Goal: Find specific page/section: Find specific page/section

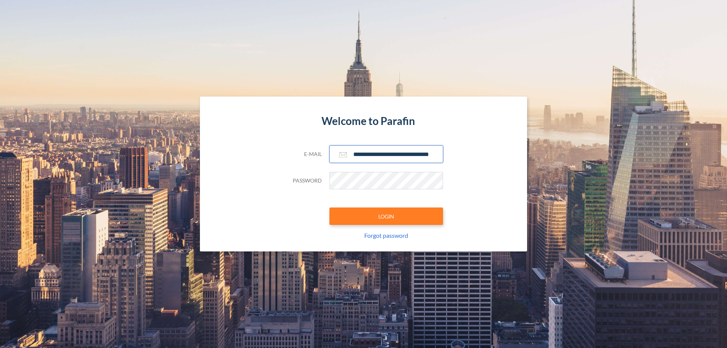
scroll to position [0, 12]
type input "**********"
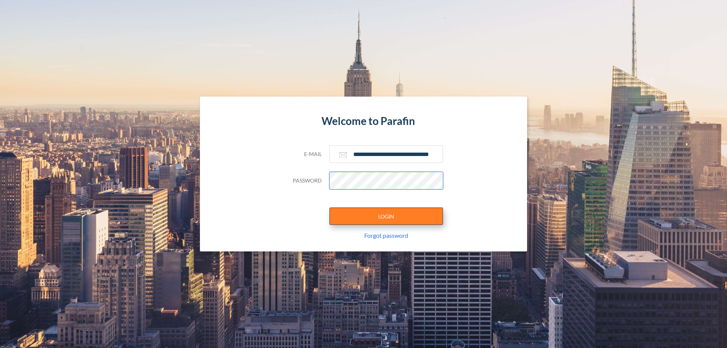
scroll to position [0, 0]
click at [386, 216] on button "LOGIN" at bounding box center [386, 215] width 114 height 17
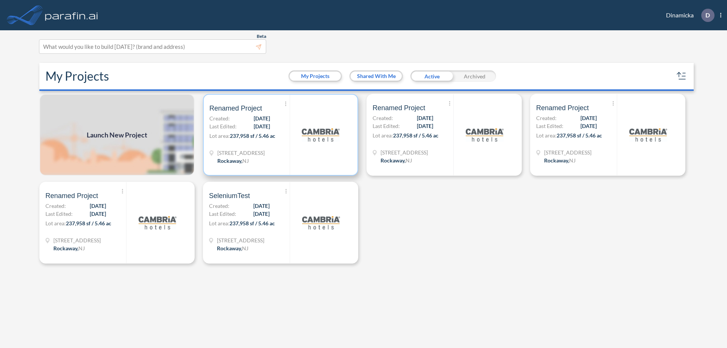
scroll to position [2, 0]
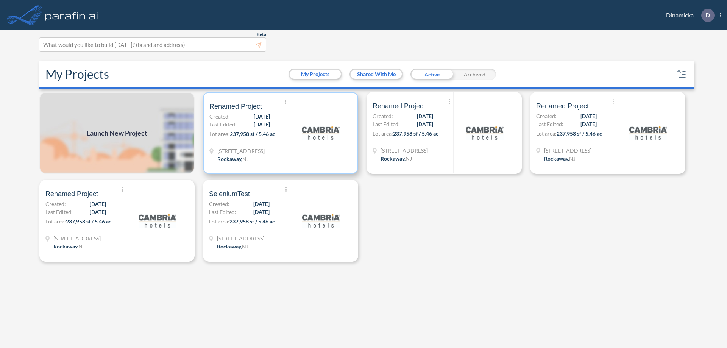
click at [280, 133] on p "Lot area: 237,958 sf / 5.46 ac" at bounding box center [249, 135] width 80 height 11
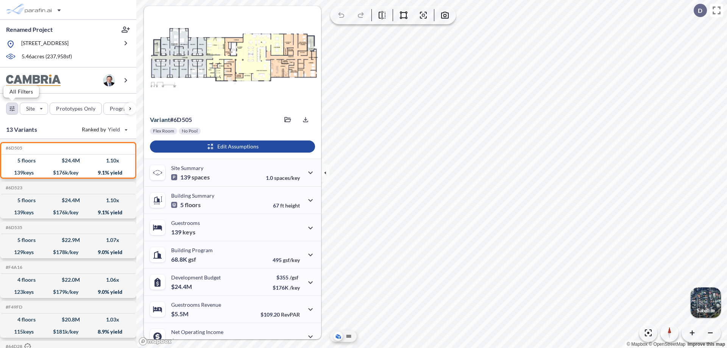
click at [12, 108] on div "button" at bounding box center [11, 108] width 11 height 11
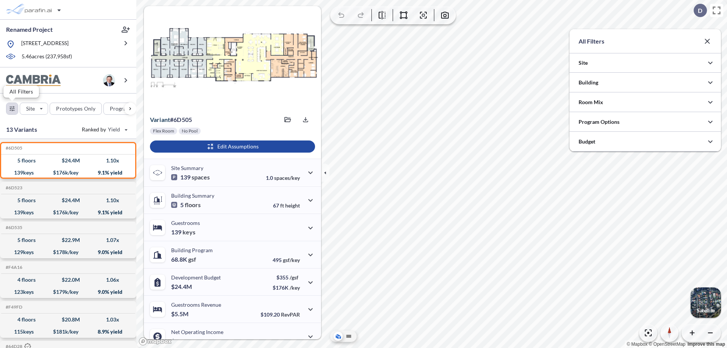
scroll to position [378387, 378236]
click at [710, 82] on icon "button" at bounding box center [709, 82] width 9 height 9
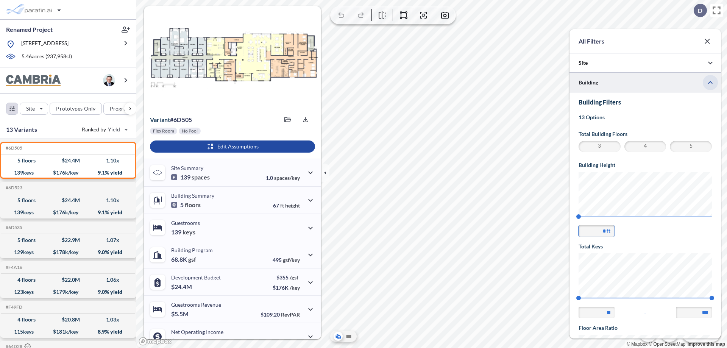
scroll to position [132, 0]
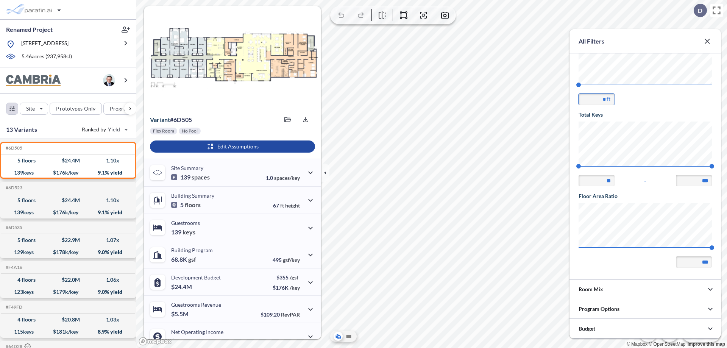
type input "**"
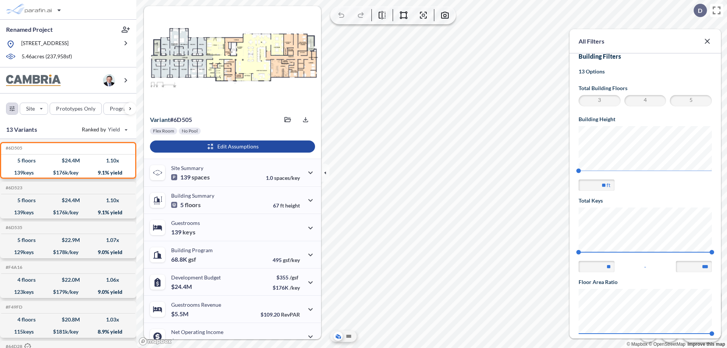
click at [710, 37] on icon "button" at bounding box center [706, 41] width 9 height 9
